Goal: Navigation & Orientation: Understand site structure

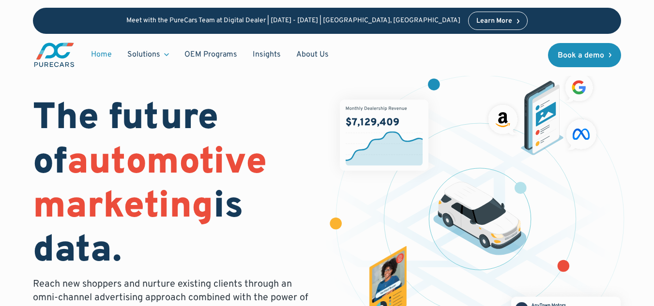
click at [299, 142] on h1 "The future of automotive marketing is data." at bounding box center [174, 185] width 283 height 177
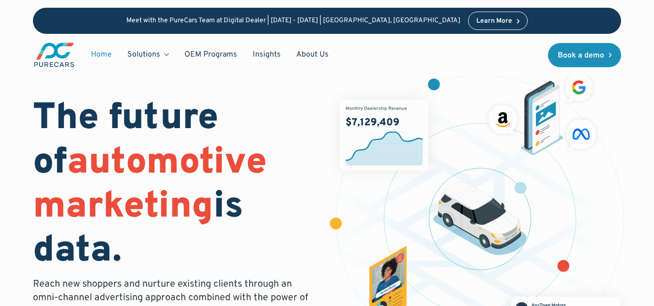
click at [299, 142] on h1 "The future of automotive marketing is data." at bounding box center [174, 185] width 283 height 177
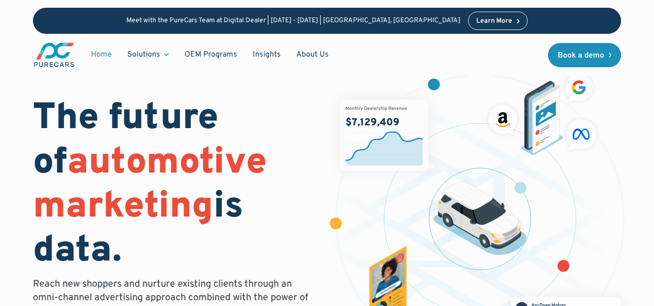
click at [299, 142] on h1 "The future of automotive marketing is data." at bounding box center [174, 185] width 283 height 177
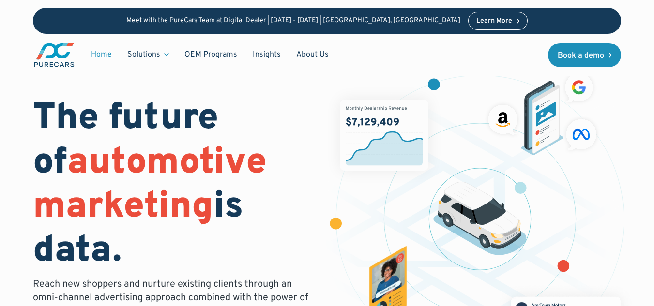
click at [299, 142] on h1 "The future of automotive marketing is data." at bounding box center [174, 185] width 283 height 177
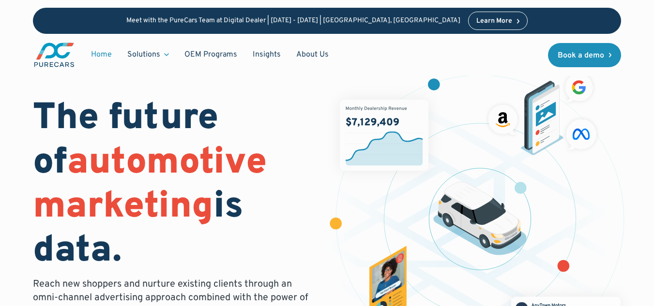
click at [299, 142] on h1 "The future of automotive marketing is data." at bounding box center [174, 185] width 283 height 177
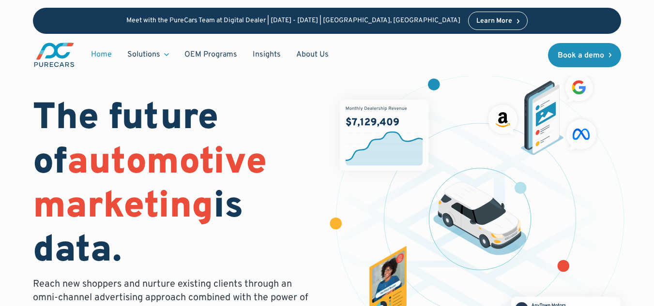
click at [299, 142] on h1 "The future of automotive marketing is data." at bounding box center [174, 185] width 283 height 177
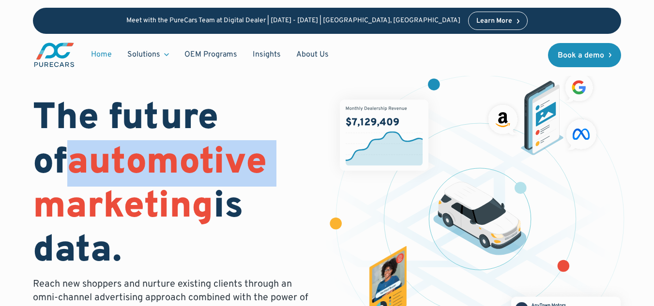
click at [299, 142] on h1 "The future of automotive marketing is data." at bounding box center [174, 185] width 283 height 177
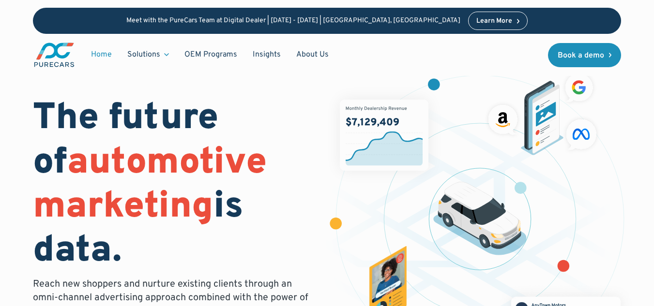
click at [331, 158] on figure at bounding box center [479, 227] width 311 height 314
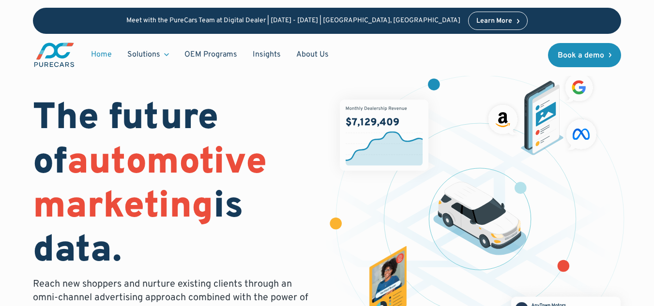
click at [331, 158] on figure at bounding box center [479, 227] width 311 height 314
click at [350, 162] on img at bounding box center [384, 135] width 89 height 71
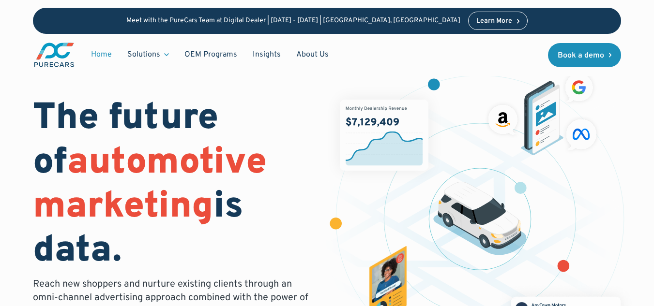
click at [350, 162] on img at bounding box center [384, 135] width 89 height 71
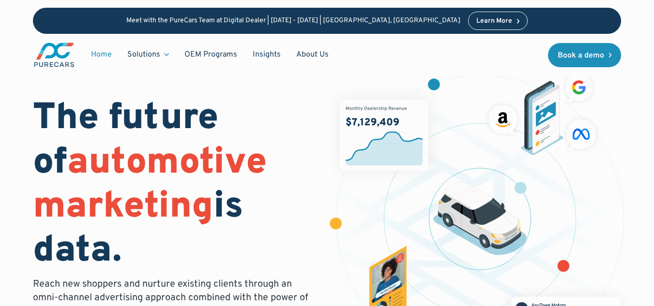
click at [350, 162] on img at bounding box center [384, 135] width 89 height 71
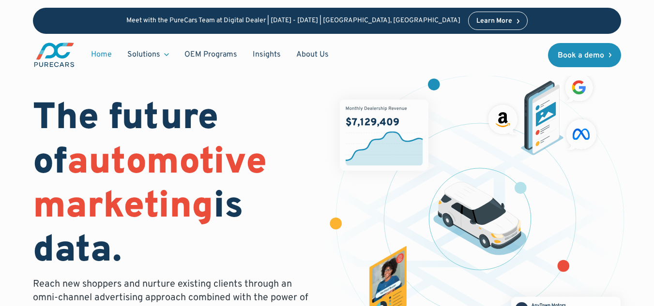
click at [350, 162] on img at bounding box center [384, 135] width 89 height 71
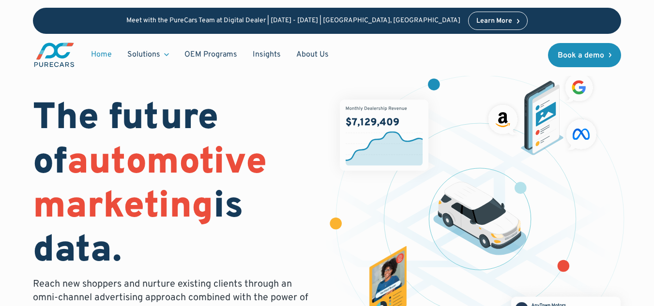
click at [350, 162] on img at bounding box center [384, 135] width 89 height 71
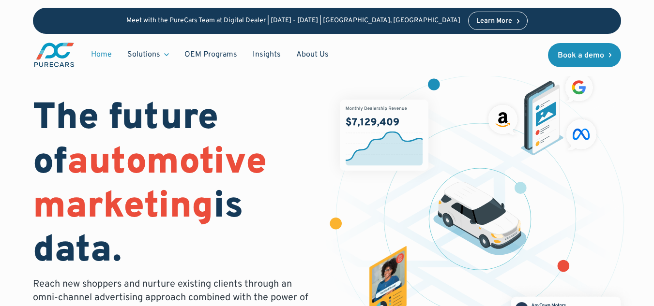
click at [350, 162] on img at bounding box center [384, 135] width 89 height 71
click at [478, 181] on figure at bounding box center [479, 227] width 311 height 314
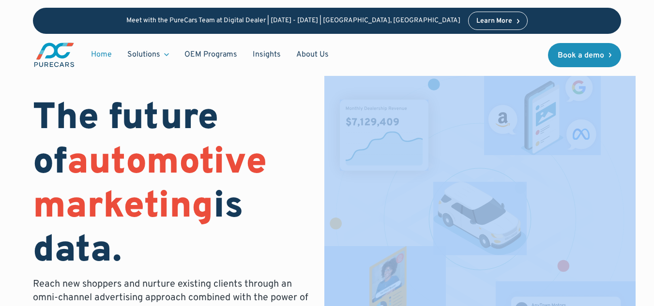
click at [478, 181] on figure at bounding box center [479, 227] width 311 height 314
click at [492, 191] on img at bounding box center [479, 219] width 93 height 74
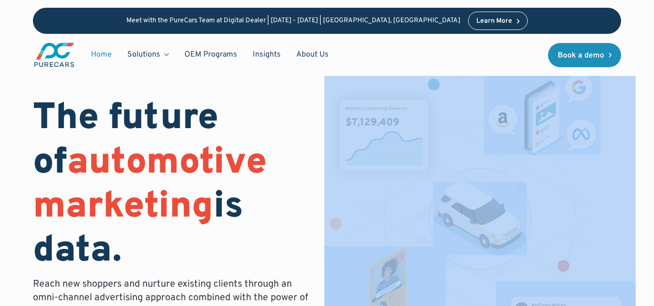
click at [492, 191] on img at bounding box center [479, 219] width 93 height 74
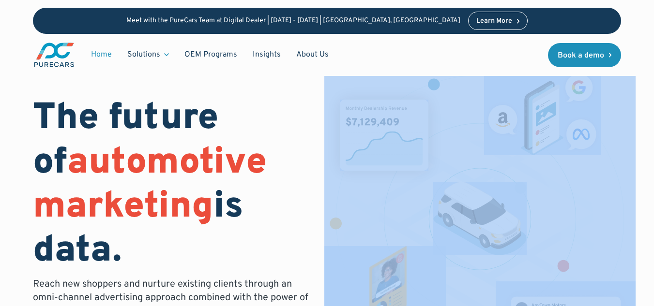
click at [492, 191] on img at bounding box center [479, 219] width 93 height 74
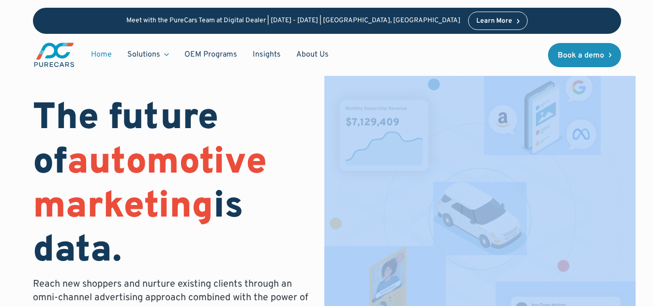
click at [492, 191] on img at bounding box center [479, 219] width 93 height 74
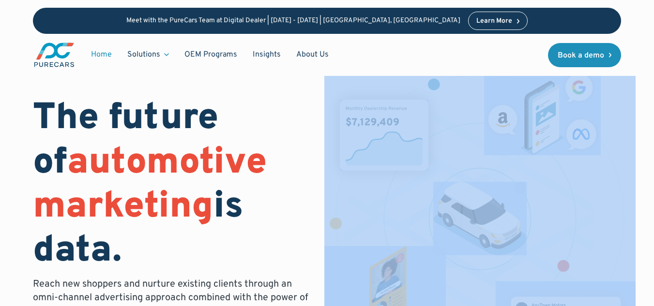
click at [492, 191] on img at bounding box center [479, 219] width 93 height 74
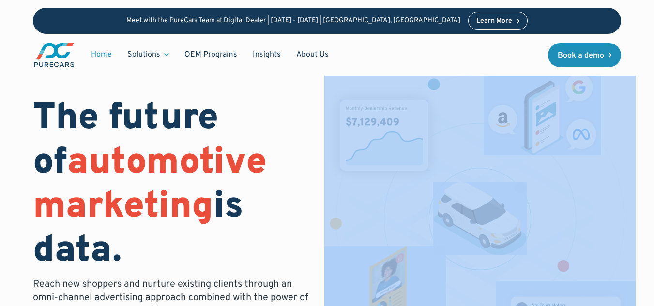
click at [492, 191] on img at bounding box center [479, 219] width 93 height 74
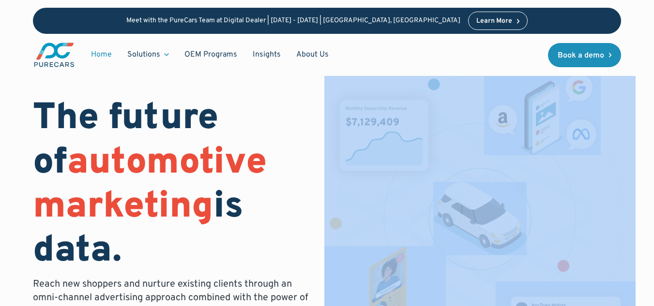
click at [492, 191] on img at bounding box center [479, 219] width 93 height 74
click at [329, 185] on figure at bounding box center [479, 227] width 311 height 314
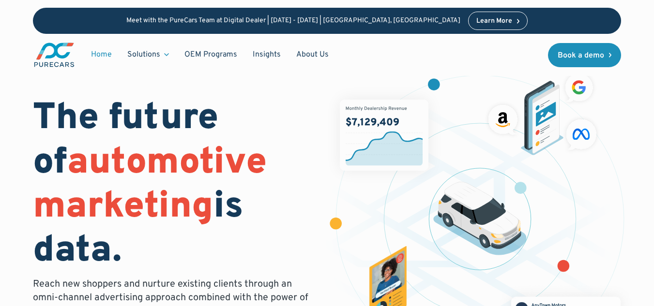
click at [322, 188] on div "The future of automotive marketing is data. Reach new shoppers and nurture exis…" at bounding box center [327, 222] width 589 height 321
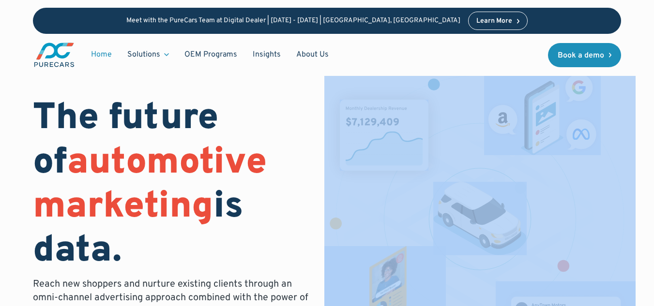
click at [322, 188] on div "The future of automotive marketing is data. Reach new shoppers and nurture exis…" at bounding box center [327, 222] width 589 height 321
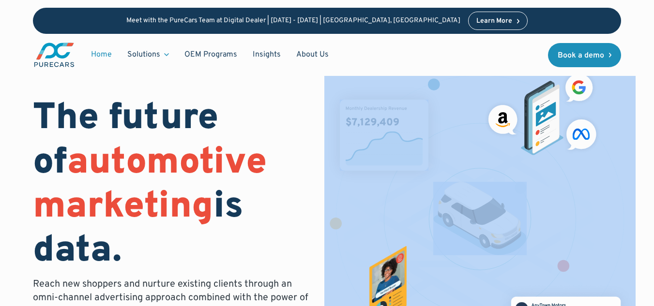
click at [322, 188] on div "The future of automotive marketing is data. Reach new shoppers and nurture exis…" at bounding box center [327, 222] width 589 height 321
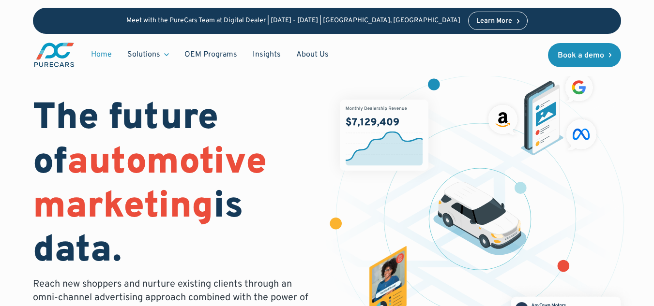
click at [316, 191] on div "The future of automotive marketing is data. Reach new shoppers and nurture exis…" at bounding box center [327, 222] width 589 height 321
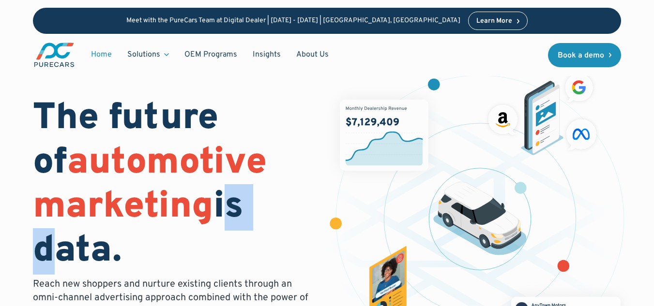
click at [315, 192] on h1 "The future of automotive marketing is data." at bounding box center [174, 185] width 283 height 177
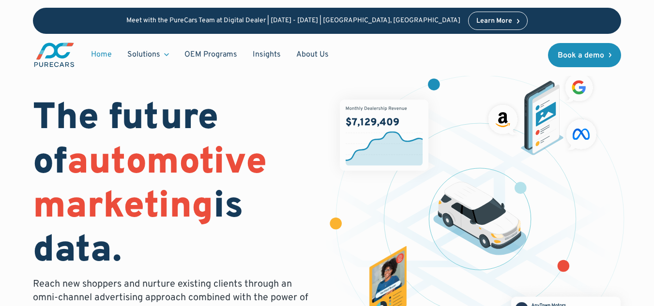
click at [643, 181] on div "The future of automotive marketing is data. Reach new shoppers and nurture exis…" at bounding box center [327, 211] width 654 height 422
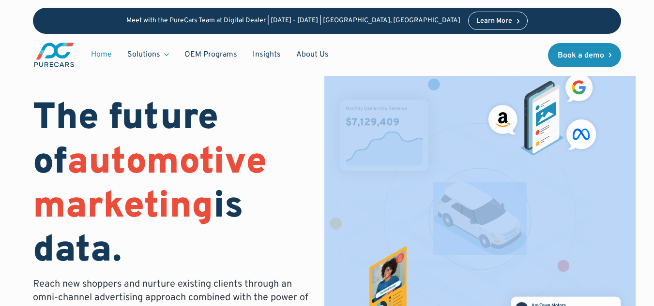
click at [643, 181] on div "The future of automotive marketing is data. Reach new shoppers and nurture exis…" at bounding box center [327, 211] width 654 height 422
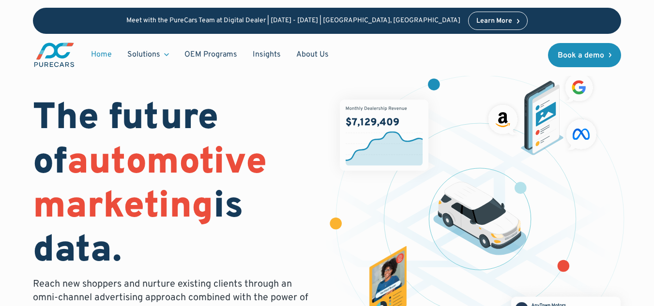
click at [538, 64] on div "Home Solutions Solutions for Dealers Overview PureCars offers everything dealer…" at bounding box center [327, 55] width 589 height 42
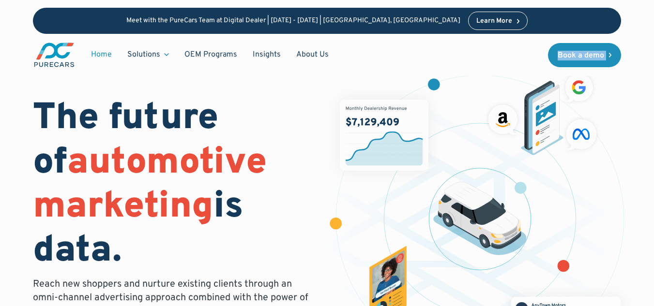
click at [538, 64] on div "Home Solutions Solutions for Dealers Overview PureCars offers everything dealer…" at bounding box center [327, 55] width 589 height 42
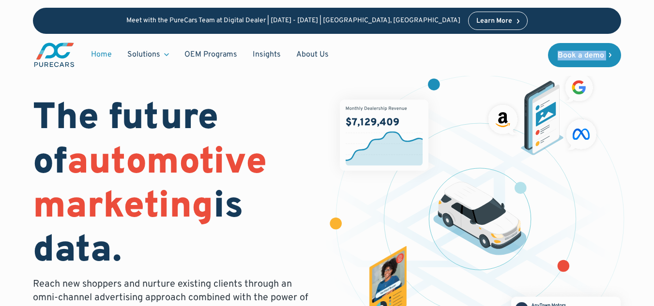
click at [538, 64] on div "Home Solutions Solutions for Dealers Overview PureCars offers everything dealer…" at bounding box center [327, 55] width 589 height 42
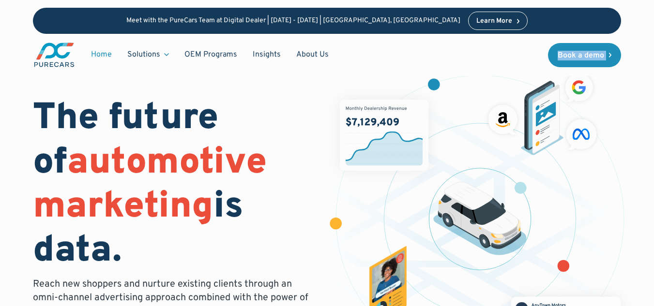
click at [538, 64] on div "Home Solutions Solutions for Dealers Overview PureCars offers everything dealer…" at bounding box center [327, 55] width 589 height 42
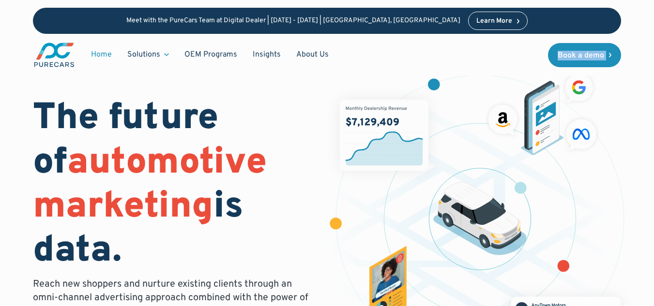
click at [538, 64] on div "Home Solutions Solutions for Dealers Overview PureCars offers everything dealer…" at bounding box center [327, 55] width 589 height 42
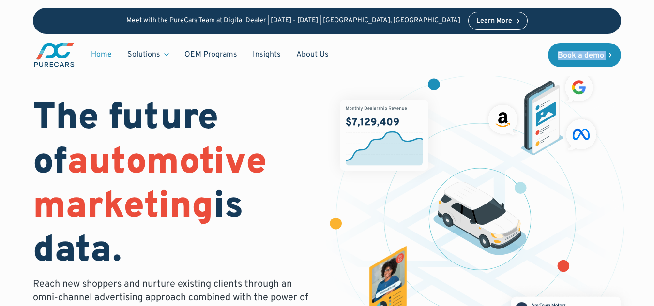
click at [538, 64] on div "Home Solutions Solutions for Dealers Overview PureCars offers everything dealer…" at bounding box center [327, 55] width 589 height 42
click at [538, 54] on div "Home Solutions Solutions for Dealers Overview PureCars offers everything dealer…" at bounding box center [327, 55] width 589 height 42
click at [519, 54] on div "Home Solutions Solutions for Dealers Overview PureCars offers everything dealer…" at bounding box center [327, 55] width 589 height 42
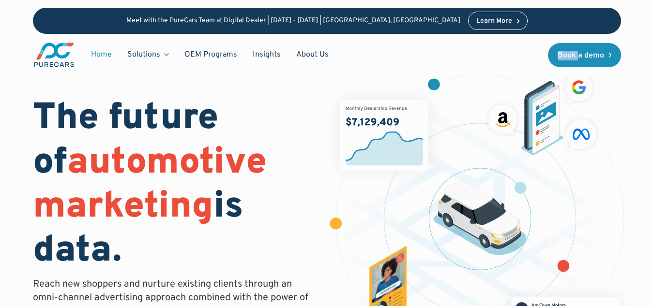
click at [519, 54] on div "Home Solutions Solutions for Dealers Overview PureCars offers everything dealer…" at bounding box center [327, 55] width 589 height 42
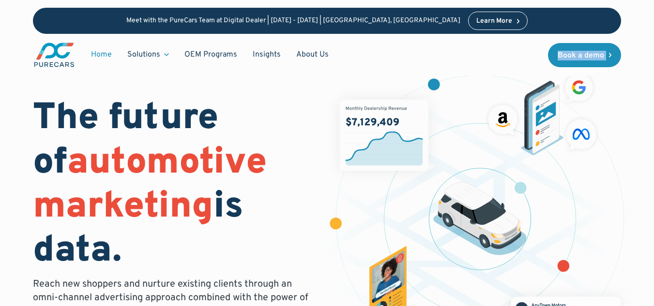
click at [519, 54] on div "Home Solutions Solutions for Dealers Overview PureCars offers everything dealer…" at bounding box center [327, 55] width 589 height 42
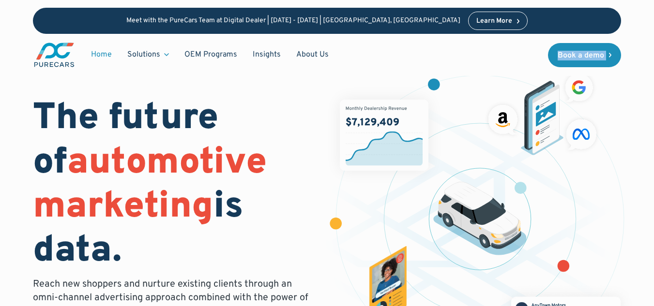
click at [519, 54] on div "Home Solutions Solutions for Dealers Overview PureCars offers everything dealer…" at bounding box center [327, 55] width 589 height 42
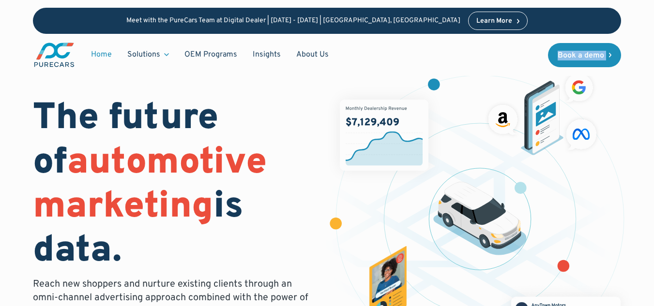
click at [519, 54] on div "Home Solutions Solutions for Dealers Overview PureCars offers everything dealer…" at bounding box center [327, 55] width 589 height 42
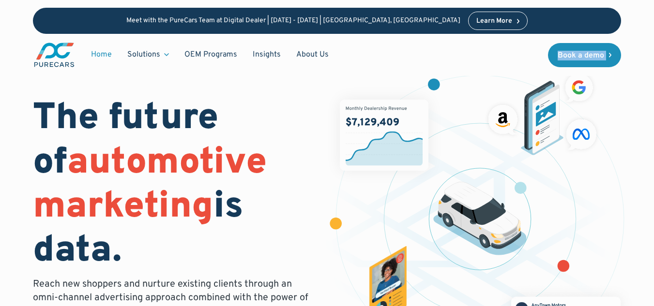
click at [519, 54] on div "Home Solutions Solutions for Dealers Overview PureCars offers everything dealer…" at bounding box center [327, 55] width 589 height 42
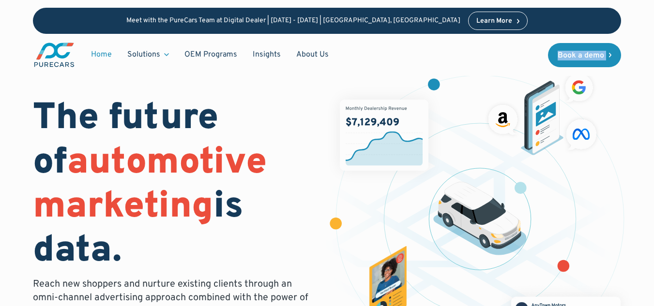
click at [519, 54] on div "Home Solutions Solutions for Dealers Overview PureCars offers everything dealer…" at bounding box center [327, 55] width 589 height 42
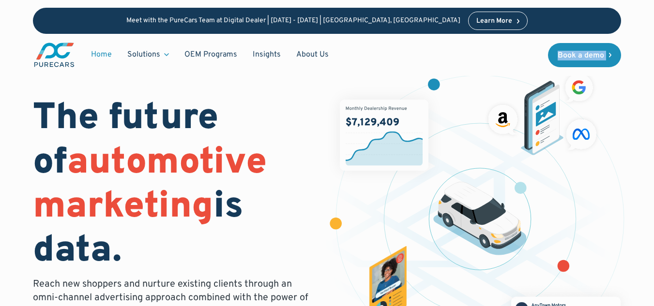
click at [519, 54] on div "Home Solutions Solutions for Dealers Overview PureCars offers everything dealer…" at bounding box center [327, 55] width 589 height 42
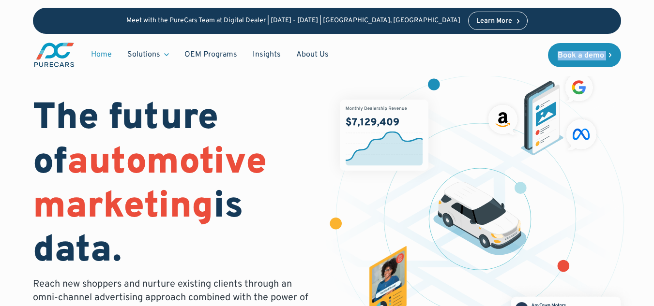
click at [519, 54] on div "Home Solutions Solutions for Dealers Overview PureCars offers everything dealer…" at bounding box center [327, 55] width 589 height 42
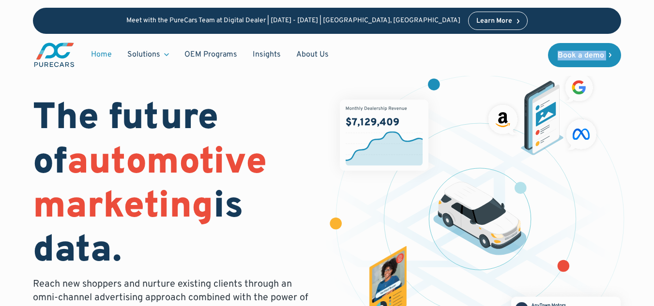
click at [519, 54] on div "Home Solutions Solutions for Dealers Overview PureCars offers everything dealer…" at bounding box center [327, 55] width 589 height 42
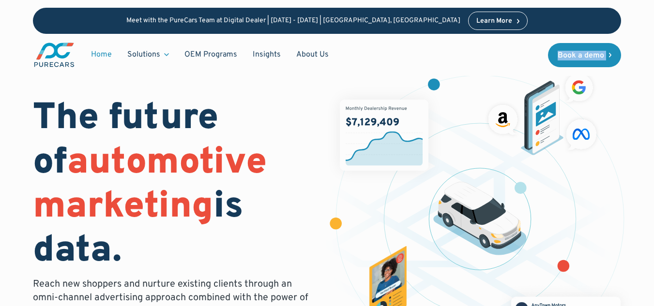
click at [519, 54] on div "Home Solutions Solutions for Dealers Overview PureCars offers everything dealer…" at bounding box center [327, 55] width 589 height 42
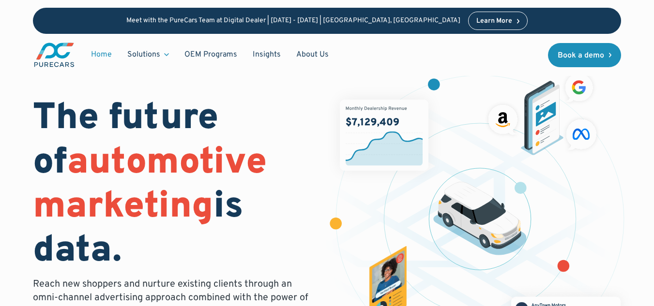
click at [519, 54] on div "Home Solutions Solutions for Dealers Overview PureCars offers everything dealer…" at bounding box center [327, 55] width 589 height 42
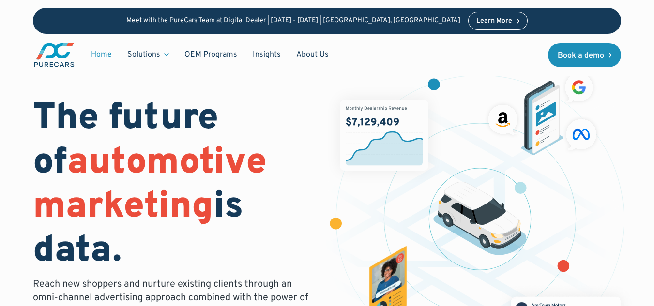
click at [519, 54] on div "Home Solutions Solutions for Dealers Overview PureCars offers everything dealer…" at bounding box center [327, 55] width 589 height 42
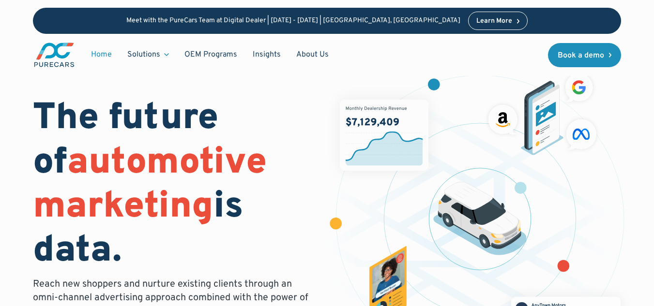
click at [519, 54] on div "Home Solutions Solutions for Dealers Overview PureCars offers everything dealer…" at bounding box center [327, 55] width 589 height 42
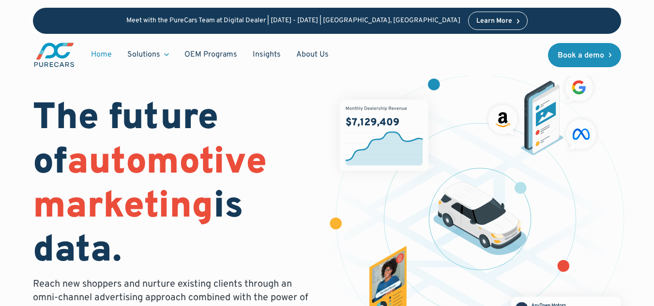
click at [519, 54] on div "Home Solutions Solutions for Dealers Overview PureCars offers everything dealer…" at bounding box center [327, 55] width 589 height 42
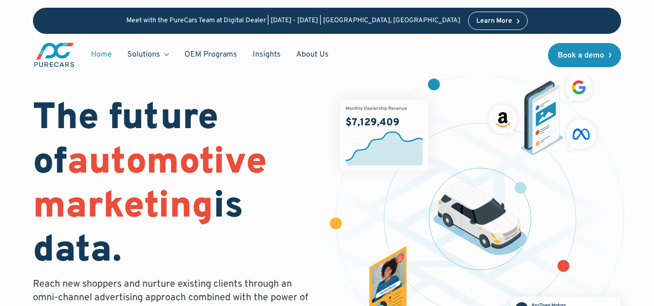
click at [519, 54] on div "Home Solutions Solutions for Dealers Overview PureCars offers everything dealer…" at bounding box center [327, 55] width 589 height 42
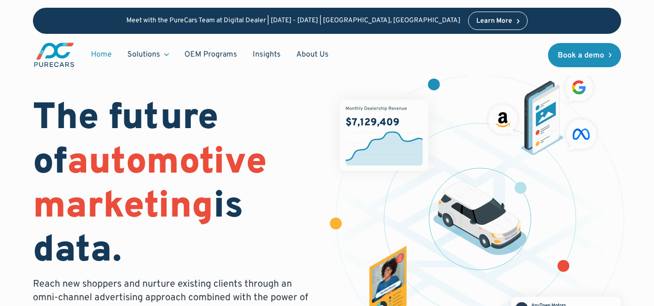
click at [519, 54] on div "Home Solutions Solutions for Dealers Overview PureCars offers everything dealer…" at bounding box center [327, 55] width 589 height 42
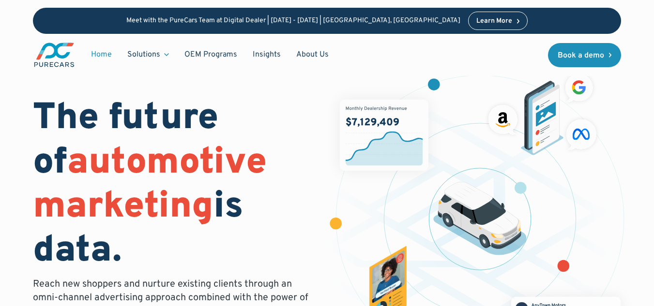
click at [519, 54] on div "Home Solutions Solutions for Dealers Overview PureCars offers everything dealer…" at bounding box center [327, 55] width 589 height 42
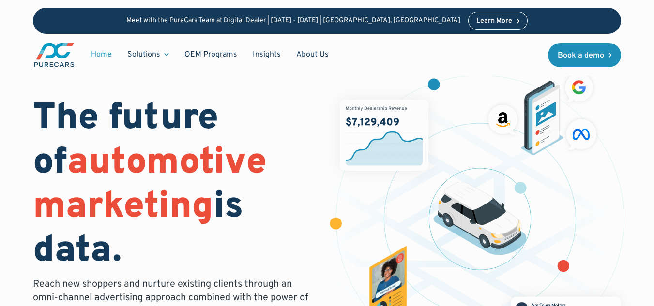
click at [519, 54] on div "Home Solutions Solutions for Dealers Overview PureCars offers everything dealer…" at bounding box center [327, 55] width 589 height 42
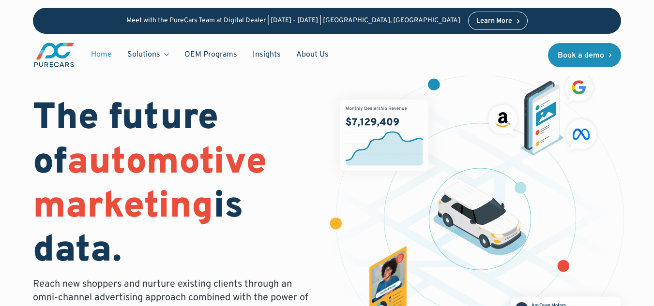
click at [519, 54] on div "Home Solutions Solutions for Dealers Overview PureCars offers everything dealer…" at bounding box center [327, 55] width 589 height 42
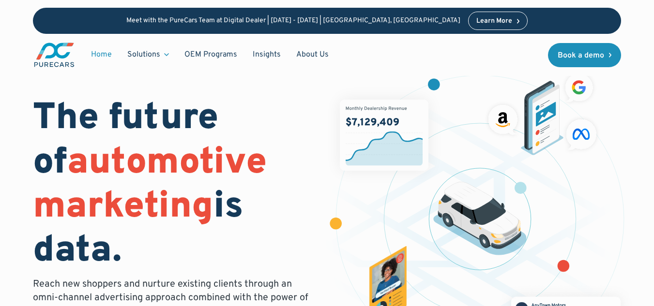
click at [519, 54] on div "Home Solutions Solutions for Dealers Overview PureCars offers everything dealer…" at bounding box center [327, 55] width 589 height 42
click at [306, 157] on h1 "The future of automotive marketing is data." at bounding box center [174, 185] width 283 height 177
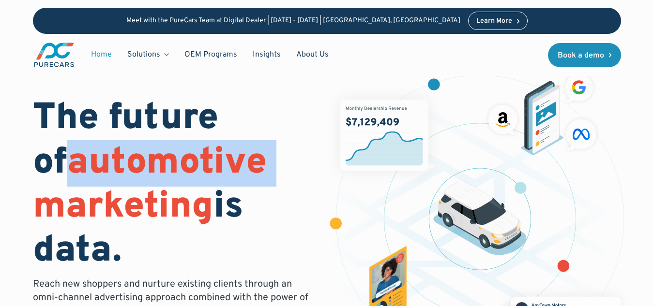
click at [306, 157] on h1 "The future of automotive marketing is data." at bounding box center [174, 185] width 283 height 177
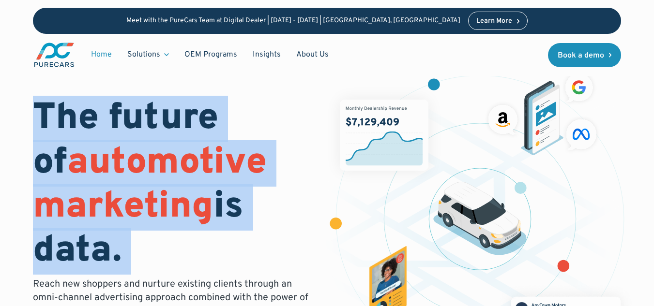
click at [306, 157] on h1 "The future of automotive marketing is data." at bounding box center [174, 185] width 283 height 177
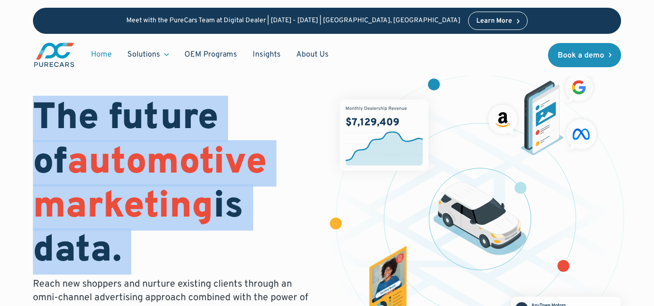
click at [306, 157] on h1 "The future of automotive marketing is data." at bounding box center [174, 185] width 283 height 177
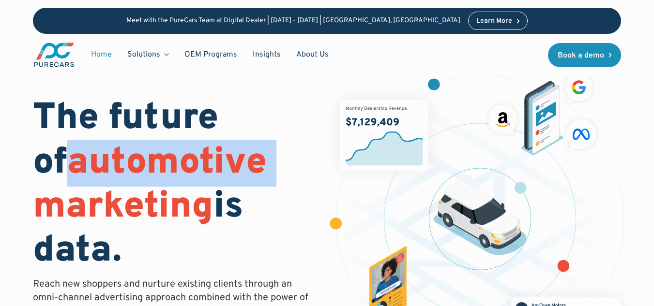
click at [306, 157] on h1 "The future of automotive marketing is data." at bounding box center [174, 185] width 283 height 177
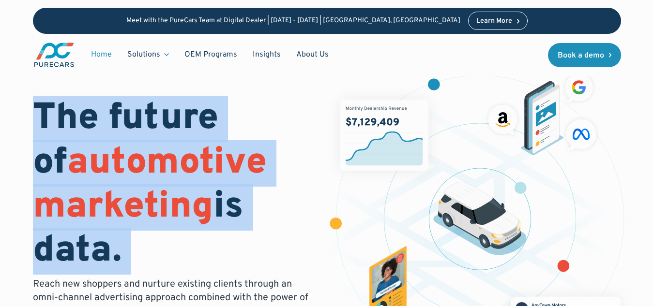
click at [306, 157] on h1 "The future of automotive marketing is data." at bounding box center [174, 185] width 283 height 177
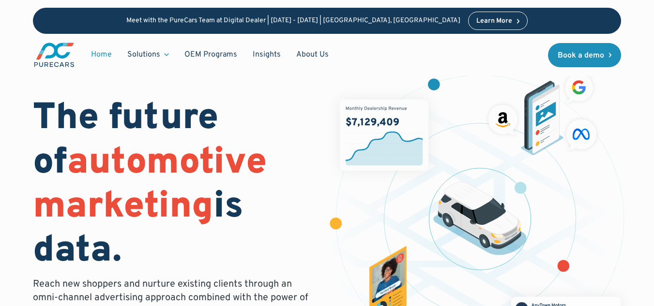
click at [306, 157] on h1 "The future of automotive marketing is data." at bounding box center [174, 185] width 283 height 177
click at [395, 147] on img at bounding box center [384, 135] width 89 height 71
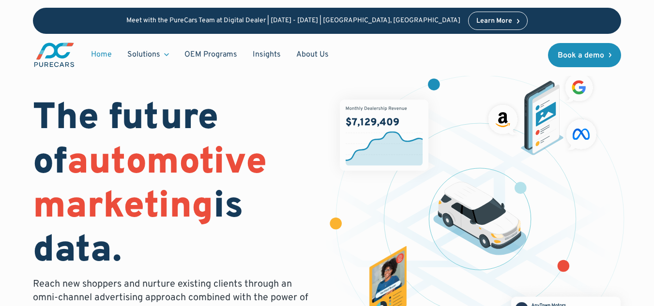
click at [395, 148] on img at bounding box center [384, 135] width 89 height 71
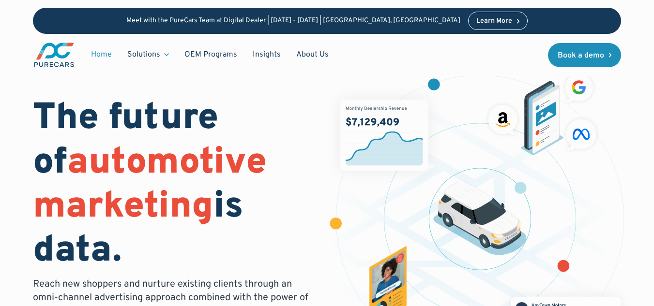
click at [395, 148] on img at bounding box center [384, 135] width 89 height 71
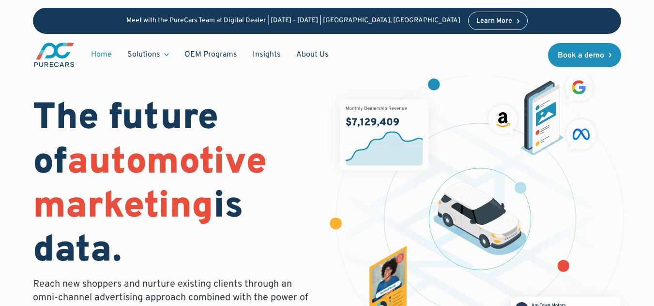
click at [395, 148] on img at bounding box center [384, 135] width 89 height 71
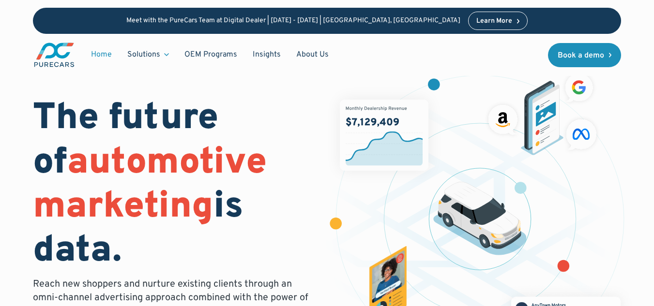
click at [395, 148] on img at bounding box center [384, 135] width 89 height 71
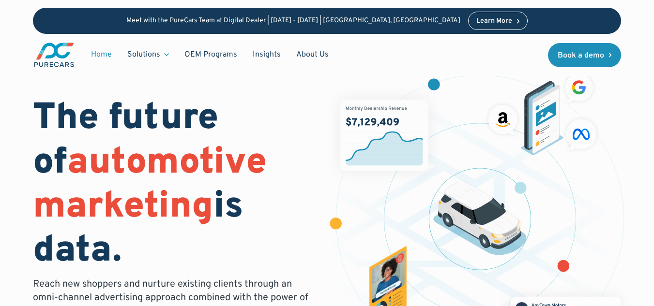
click at [395, 148] on img at bounding box center [384, 135] width 89 height 71
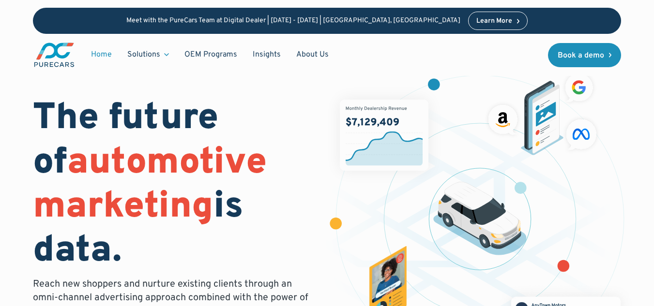
click at [395, 148] on img at bounding box center [384, 135] width 89 height 71
click at [431, 121] on figure at bounding box center [479, 227] width 311 height 314
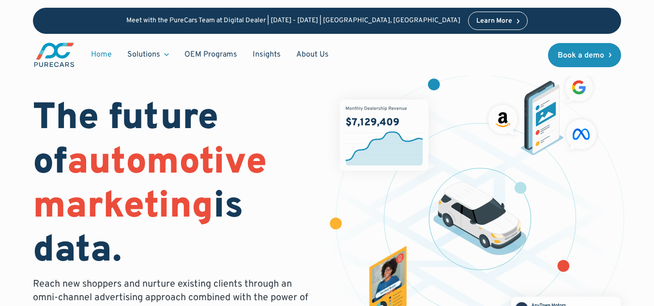
click at [431, 121] on figure at bounding box center [479, 227] width 311 height 314
click at [313, 141] on h1 "The future of automotive marketing is data." at bounding box center [174, 185] width 283 height 177
click at [651, 135] on div "The future of automotive marketing is data. Reach new shoppers and nurture exis…" at bounding box center [327, 211] width 654 height 422
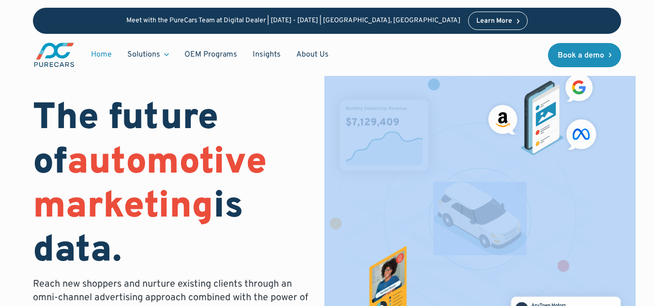
click at [651, 135] on div "The future of automotive marketing is data. Reach new shoppers and nurture exis…" at bounding box center [327, 211] width 654 height 422
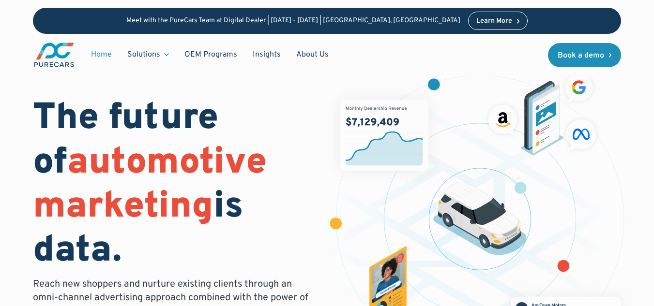
click at [520, 60] on div "Home Solutions Solutions for Dealers Overview PureCars offers everything dealer…" at bounding box center [327, 55] width 589 height 42
